Goal: Task Accomplishment & Management: Manage account settings

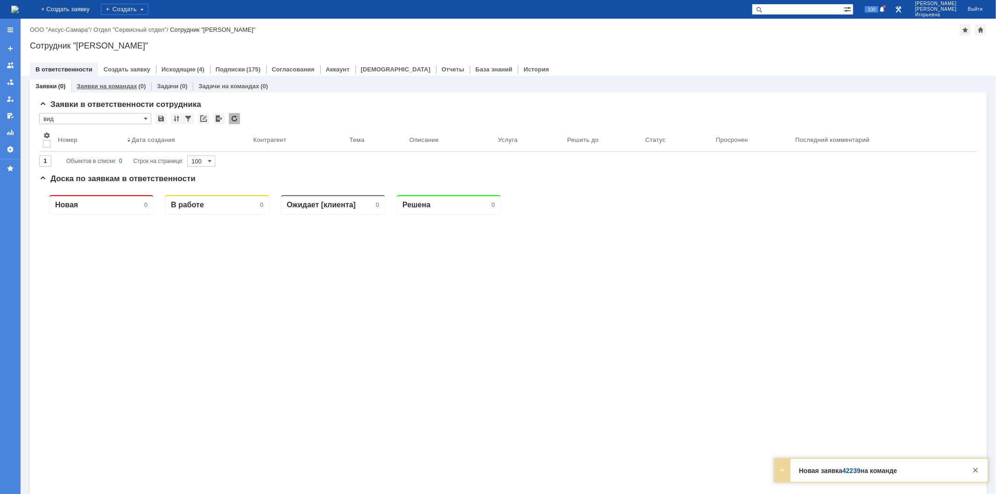
click at [119, 87] on link "Заявки на командах" at bounding box center [107, 86] width 60 height 7
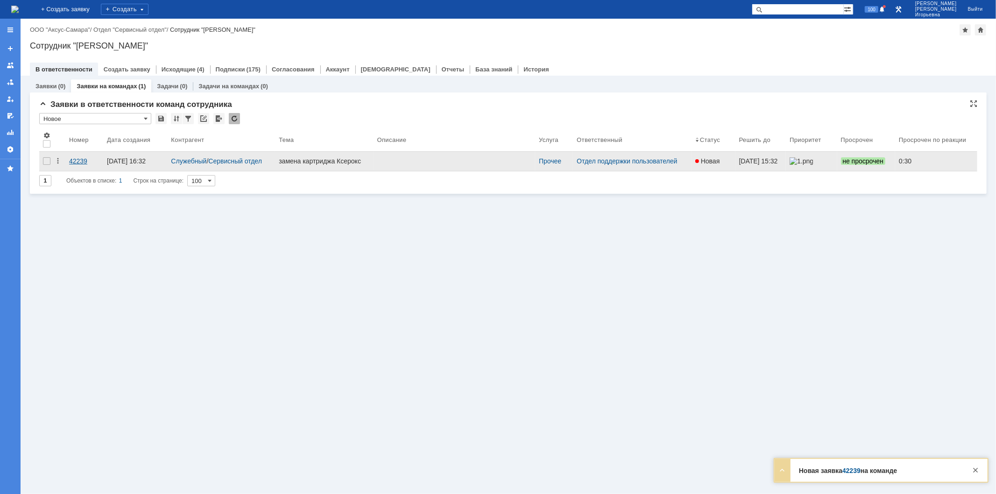
click at [77, 157] on div "42239" at bounding box center [84, 160] width 30 height 7
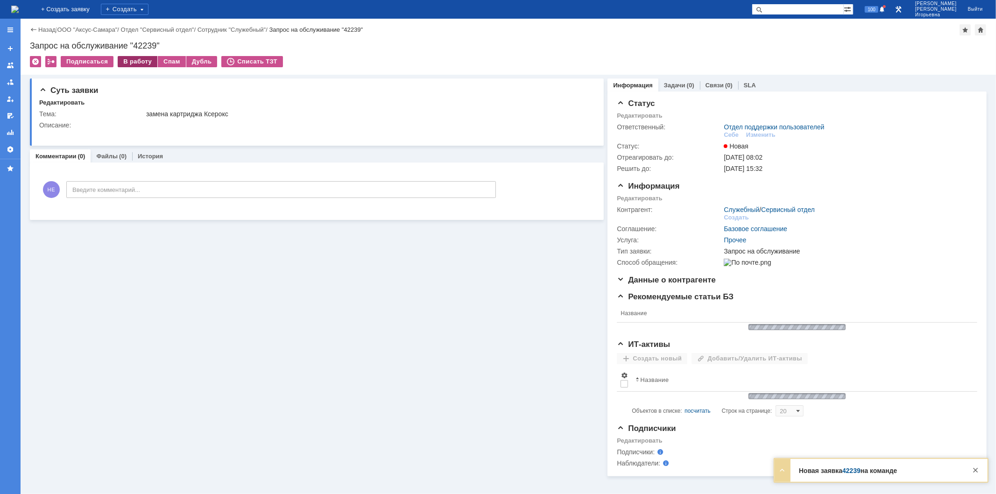
click at [138, 63] on div "В работу" at bounding box center [138, 61] width 40 height 11
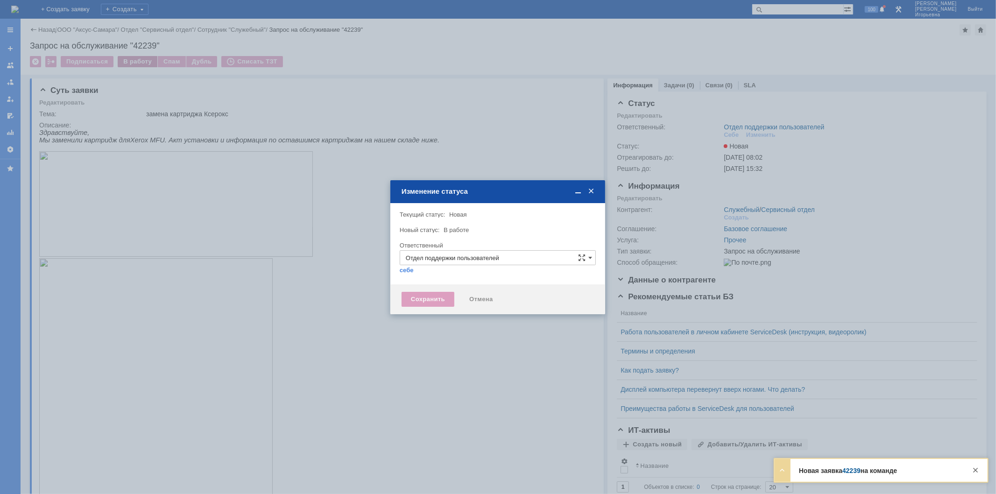
type input "[PERSON_NAME]"
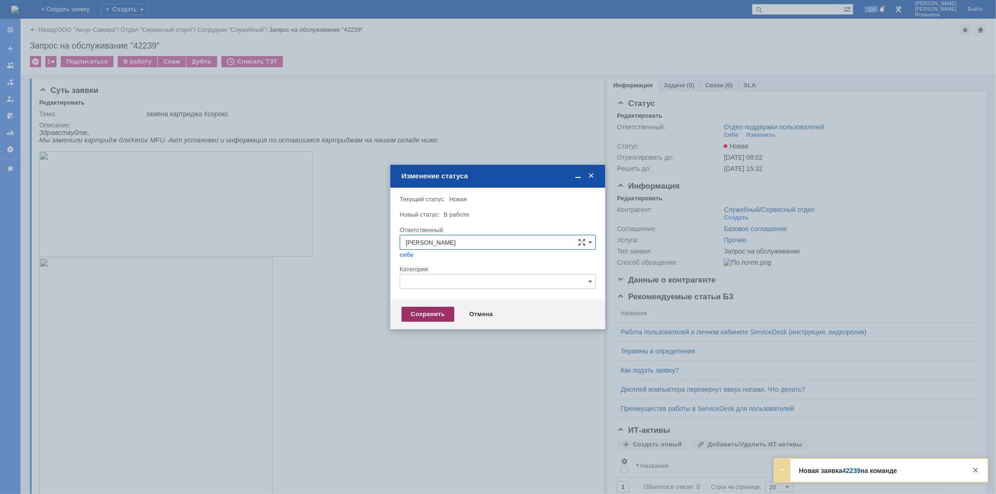
click at [425, 312] on div "Сохранить" at bounding box center [427, 314] width 53 height 15
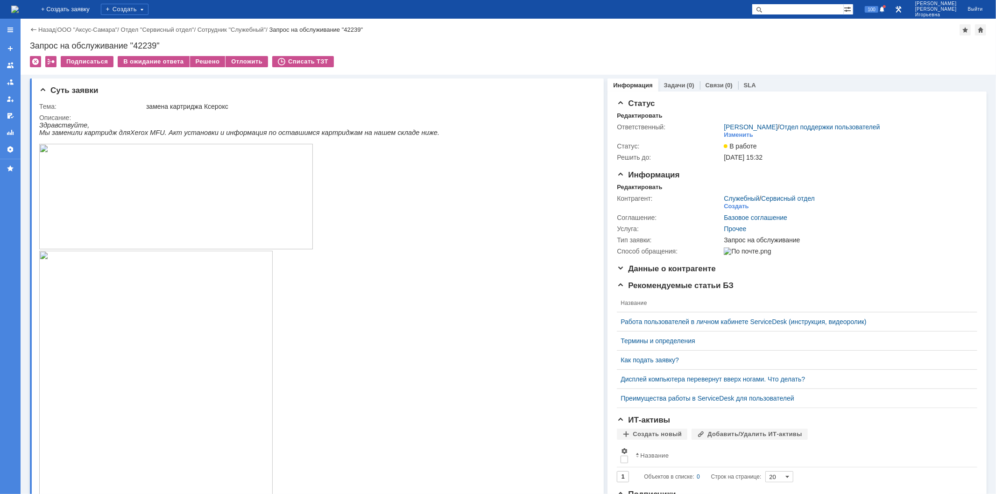
click at [19, 11] on img at bounding box center [14, 9] width 7 height 7
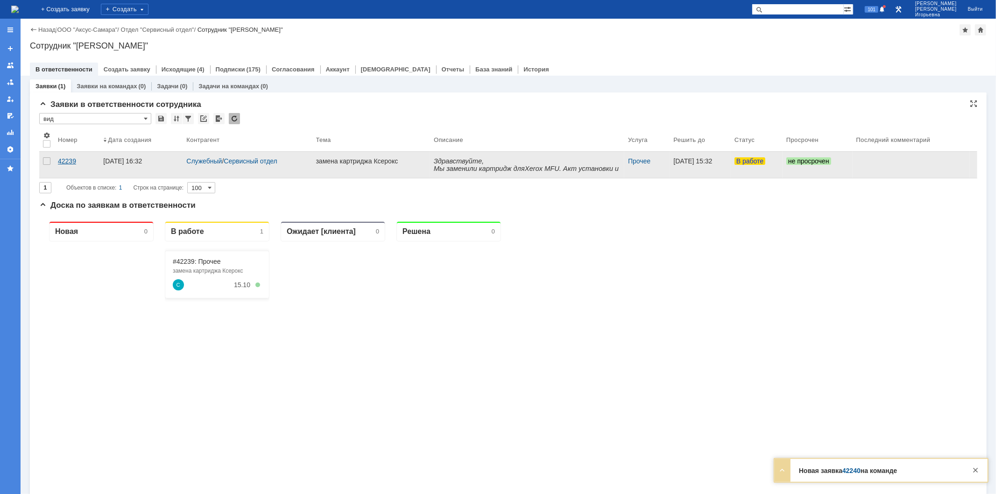
click at [69, 162] on div "42239" at bounding box center [77, 160] width 38 height 7
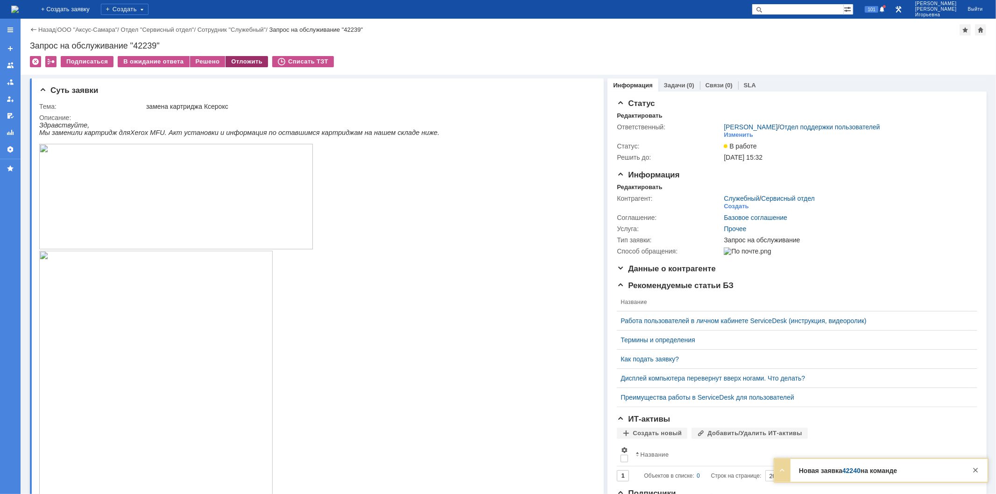
click at [236, 62] on div "Отложить" at bounding box center [246, 61] width 42 height 11
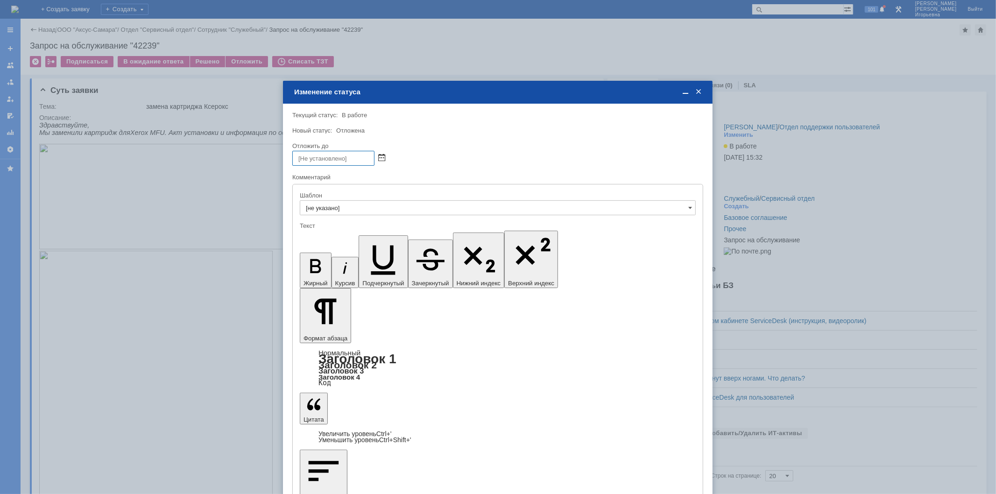
click at [380, 155] on span at bounding box center [381, 158] width 7 height 7
click at [342, 212] on div "16" at bounding box center [344, 213] width 9 height 8
type input "[DATE] 16:48"
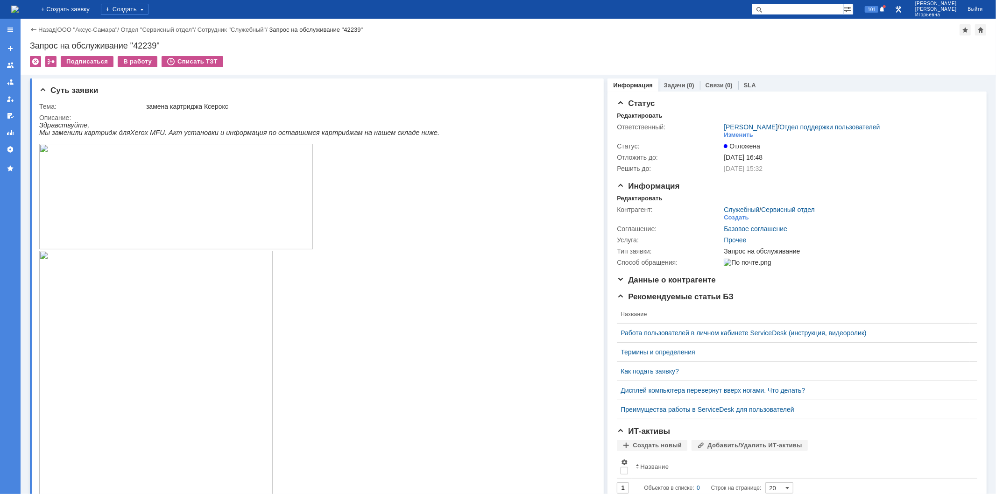
click at [19, 12] on img at bounding box center [14, 9] width 7 height 7
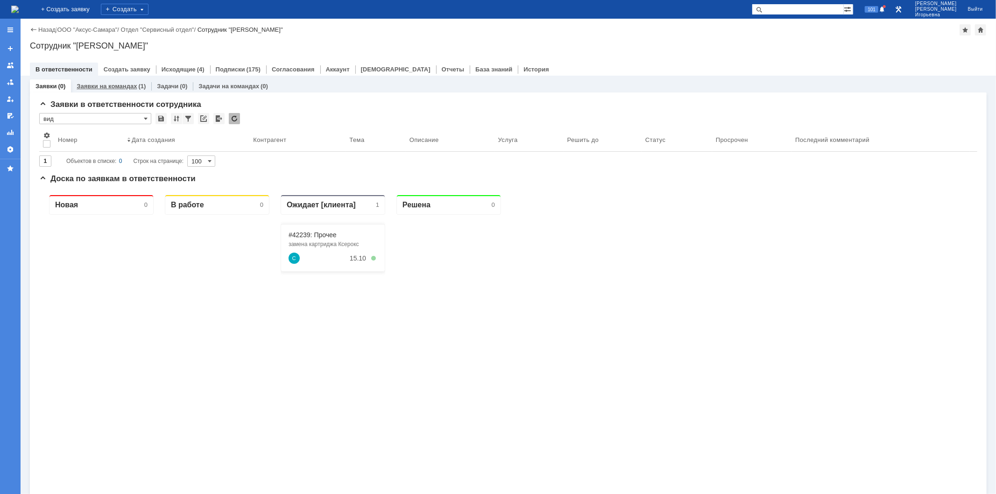
click at [98, 85] on link "Заявки на командах" at bounding box center [107, 86] width 60 height 7
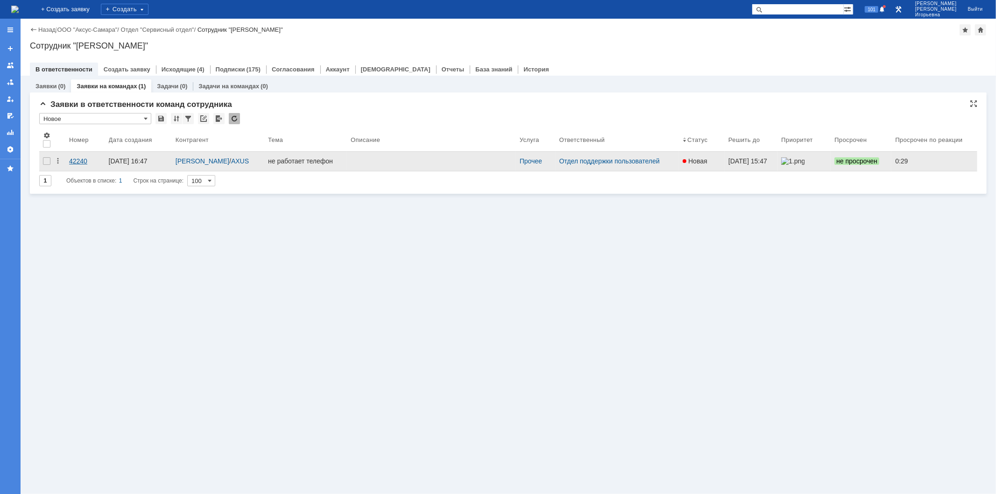
click at [80, 161] on div "42240" at bounding box center [85, 160] width 32 height 7
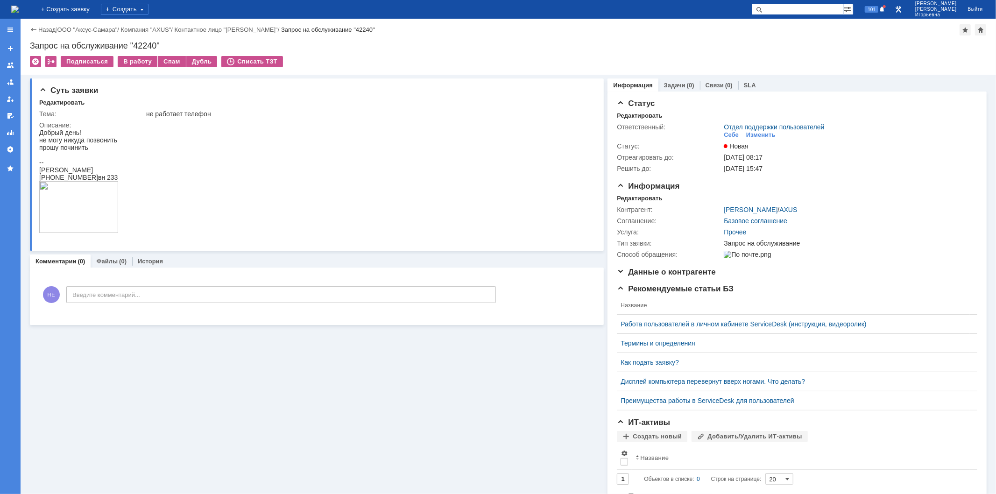
click at [19, 6] on img at bounding box center [14, 9] width 7 height 7
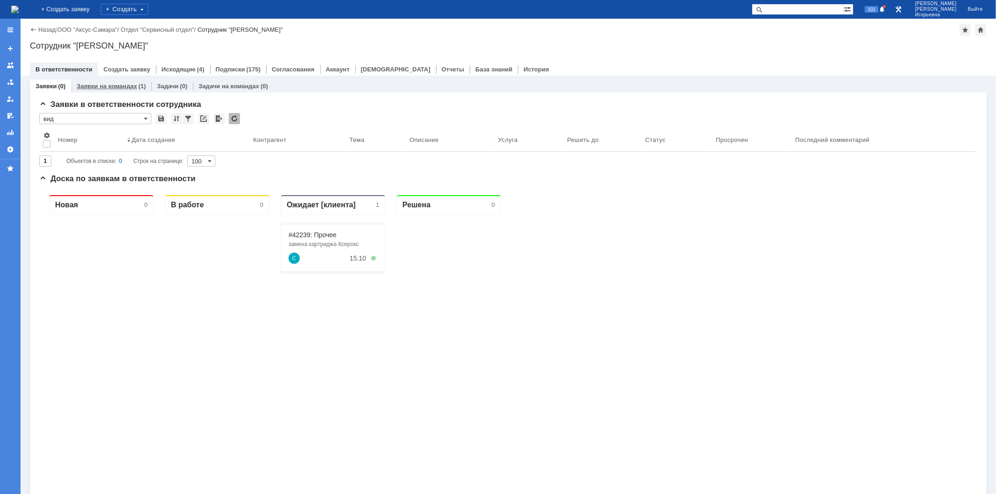
click at [113, 85] on link "Заявки на командах" at bounding box center [107, 86] width 60 height 7
